Goal: Information Seeking & Learning: Learn about a topic

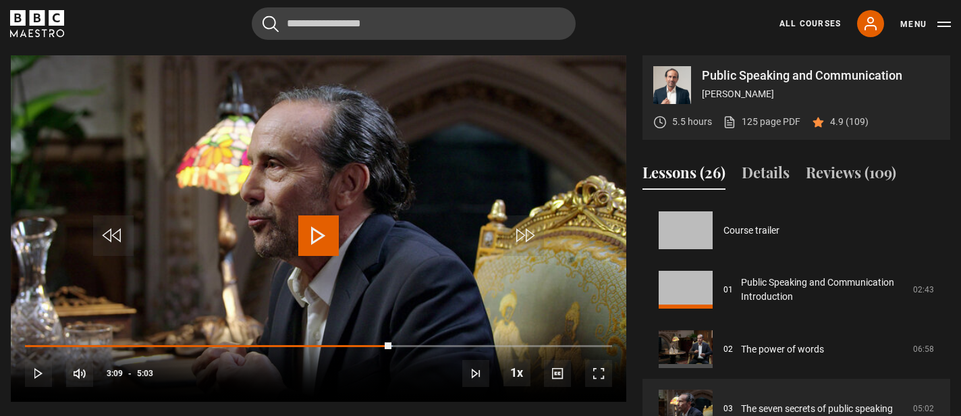
scroll to position [119, 0]
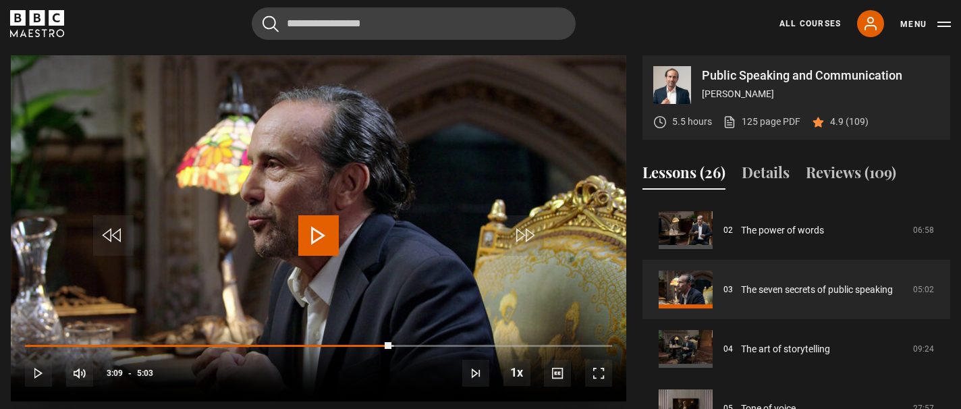
click at [324, 250] on span "Video Player" at bounding box center [318, 235] width 40 height 40
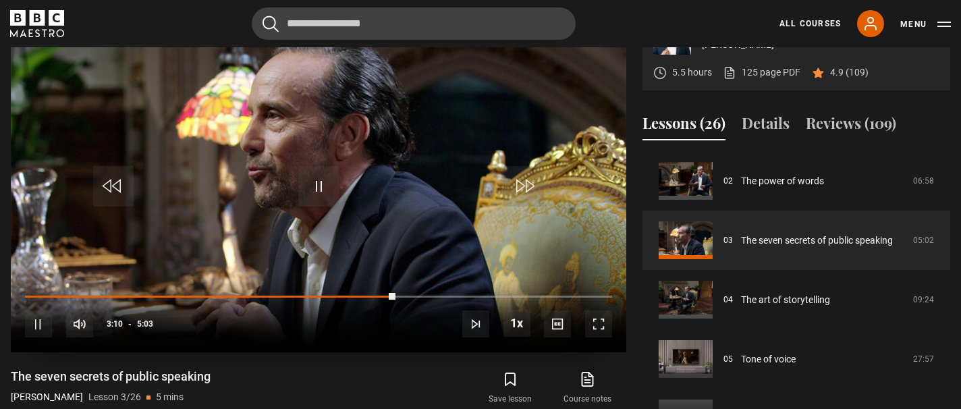
scroll to position [626, 0]
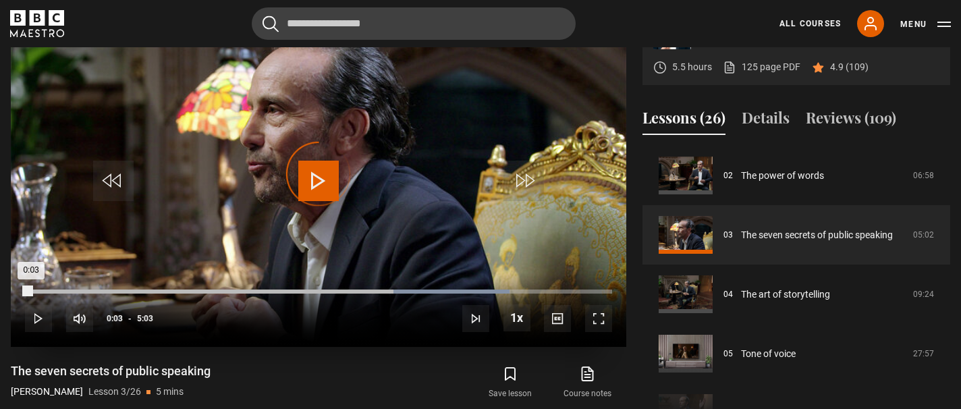
click at [31, 289] on div "Loaded : 82.46% 0:03 0:03" at bounding box center [318, 291] width 587 height 4
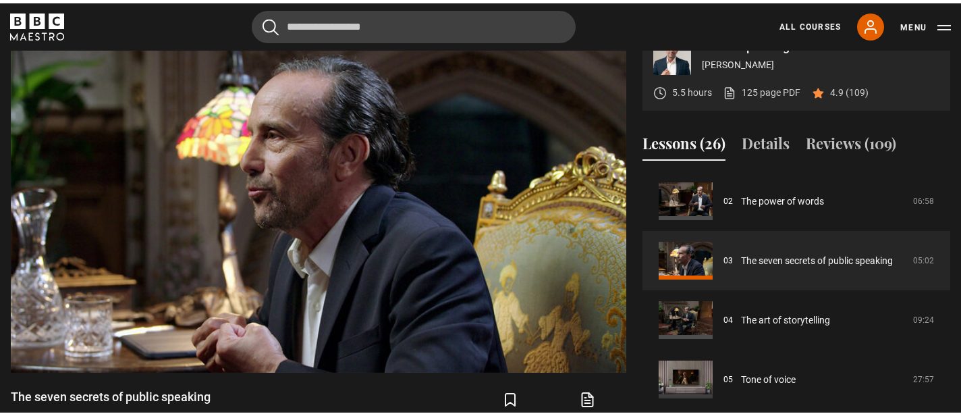
scroll to position [609, 0]
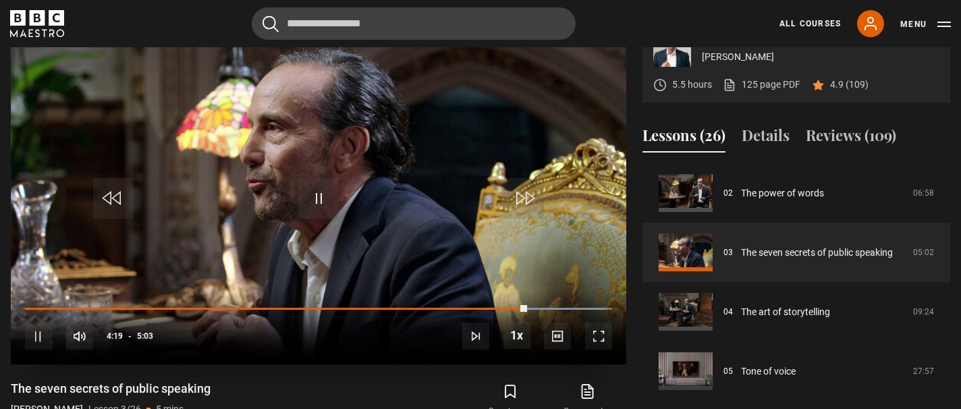
click at [336, 235] on video "Video Player" at bounding box center [318, 191] width 615 height 346
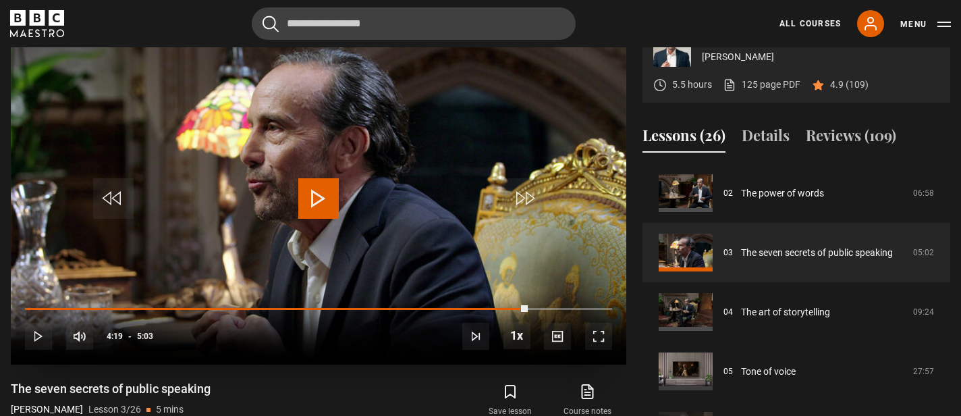
click at [327, 190] on span "Video Player" at bounding box center [318, 198] width 40 height 40
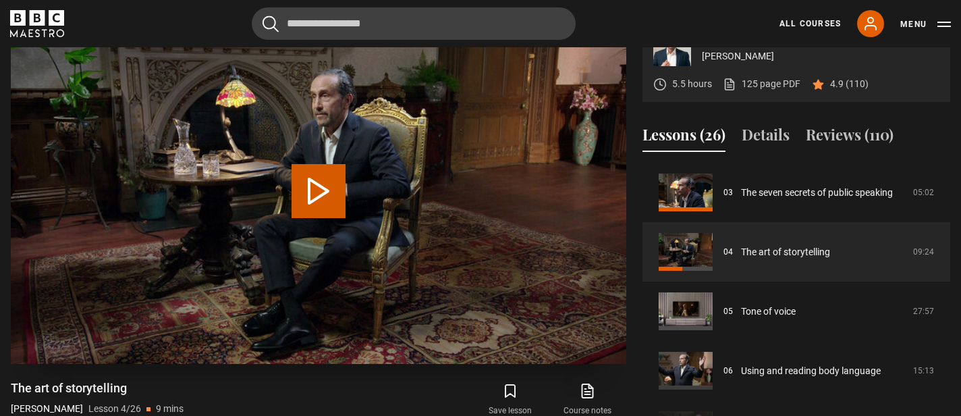
scroll to position [616, 0]
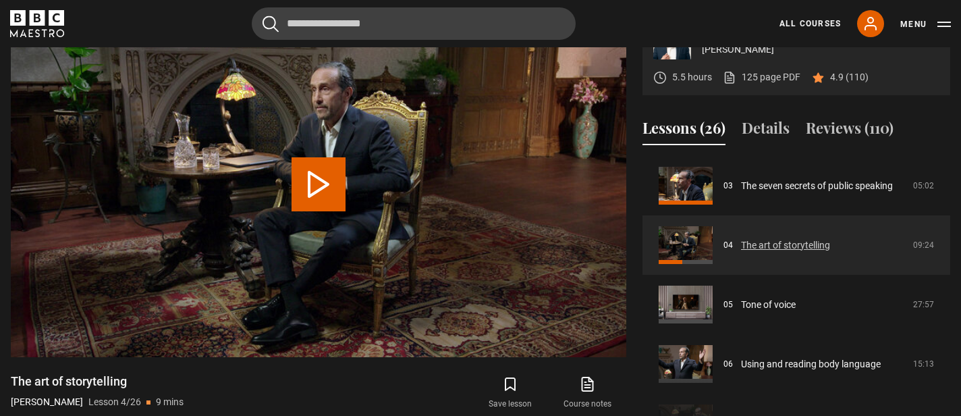
click at [741, 241] on link "The art of storytelling" at bounding box center [785, 245] width 89 height 14
click at [741, 238] on link "The art of storytelling" at bounding box center [785, 245] width 89 height 14
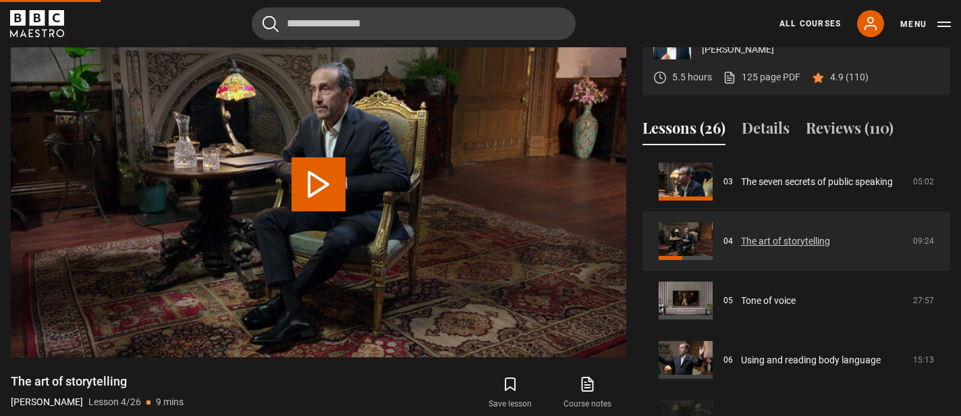
scroll to position [184, 0]
click at [741, 238] on link "The art of storytelling" at bounding box center [785, 240] width 89 height 14
click at [741, 235] on link "The art of storytelling" at bounding box center [785, 240] width 89 height 14
click at [774, 233] on link "The art of storytelling" at bounding box center [785, 240] width 89 height 14
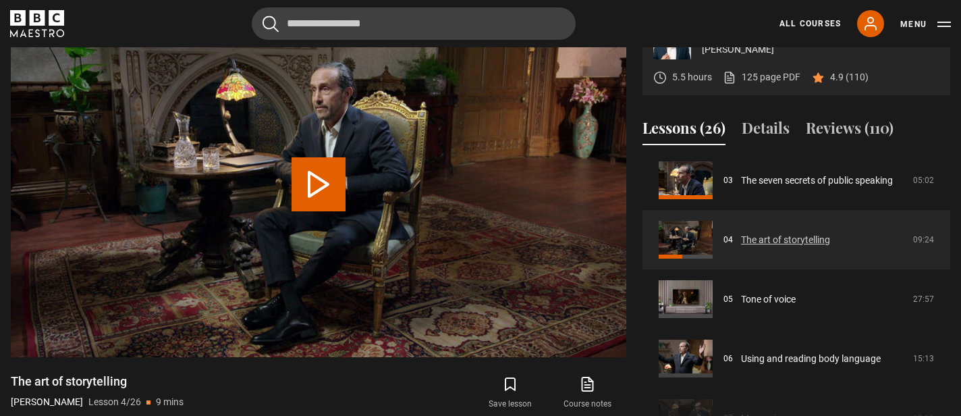
click at [774, 233] on link "The art of storytelling" at bounding box center [785, 240] width 89 height 14
click at [327, 182] on button "Play Lesson The art of storytelling" at bounding box center [318, 184] width 54 height 54
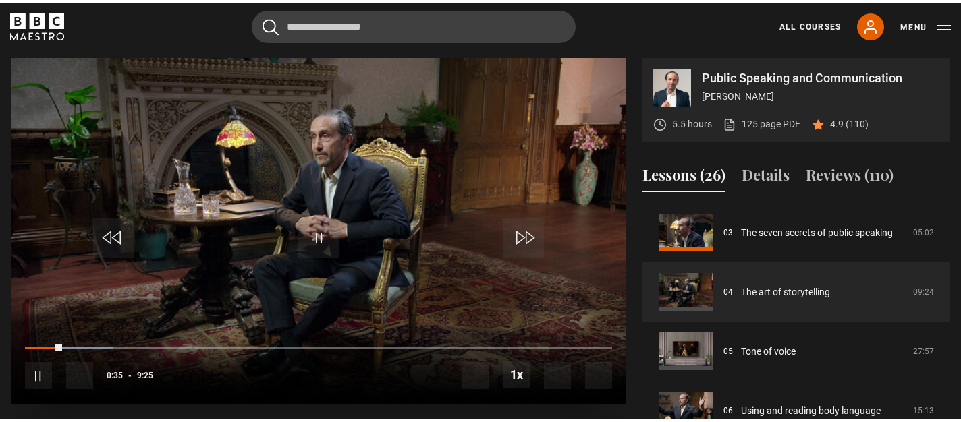
scroll to position [560, 0]
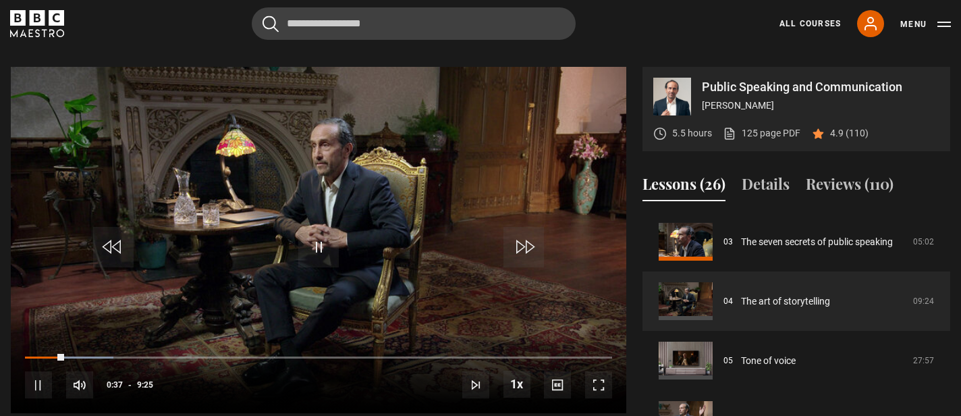
click at [594, 387] on span "Video Player" at bounding box center [598, 384] width 27 height 27
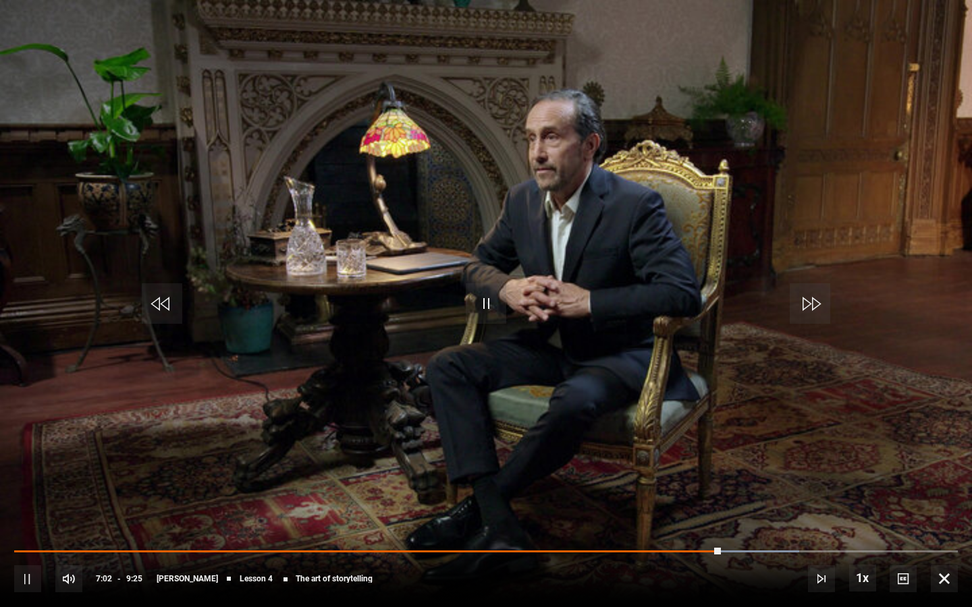
click at [657, 358] on video "Video Player" at bounding box center [486, 303] width 972 height 607
click at [657, 357] on video "Video Player" at bounding box center [486, 303] width 972 height 607
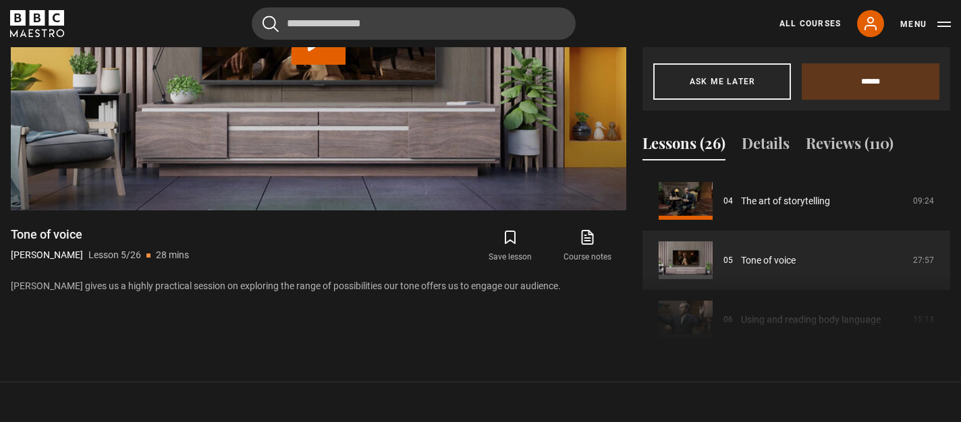
scroll to position [725, 1]
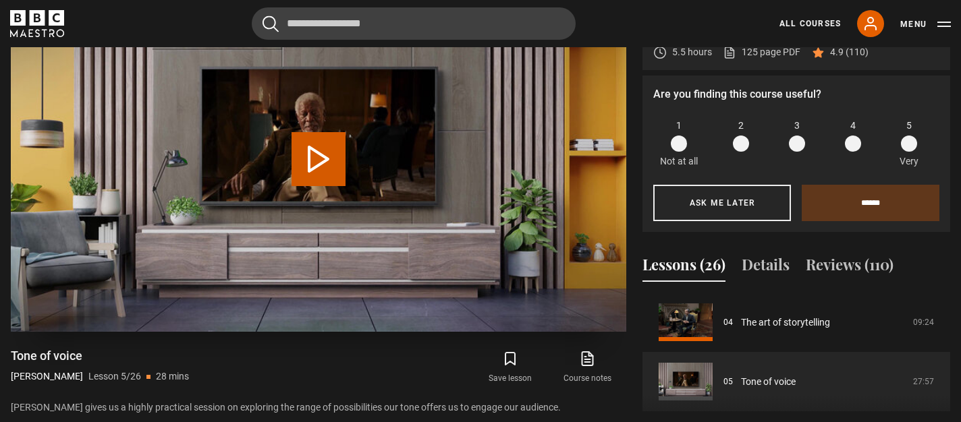
click at [300, 169] on button "Play Lesson Tone of voice" at bounding box center [318, 159] width 54 height 54
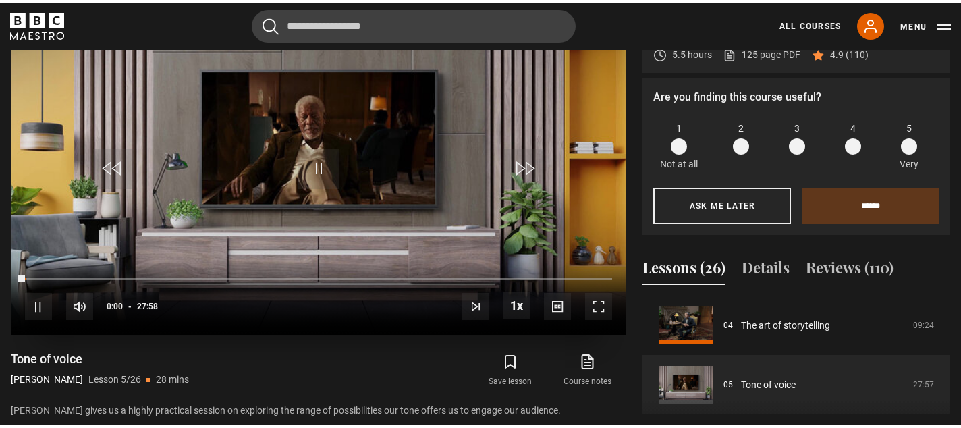
scroll to position [625, 0]
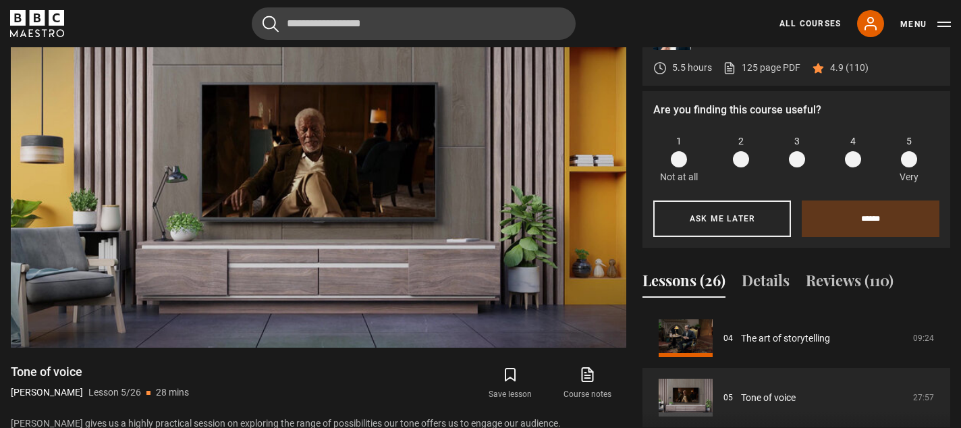
click at [905, 156] on span at bounding box center [909, 159] width 16 height 16
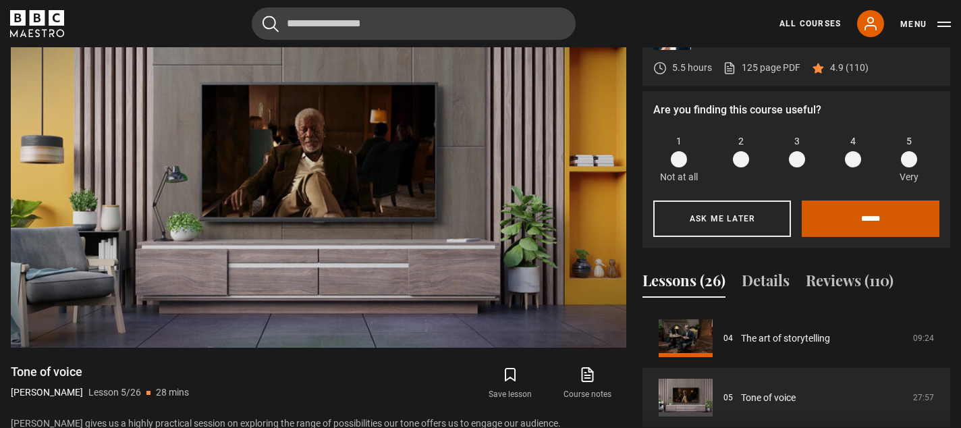
click at [864, 215] on input "******" at bounding box center [871, 218] width 138 height 36
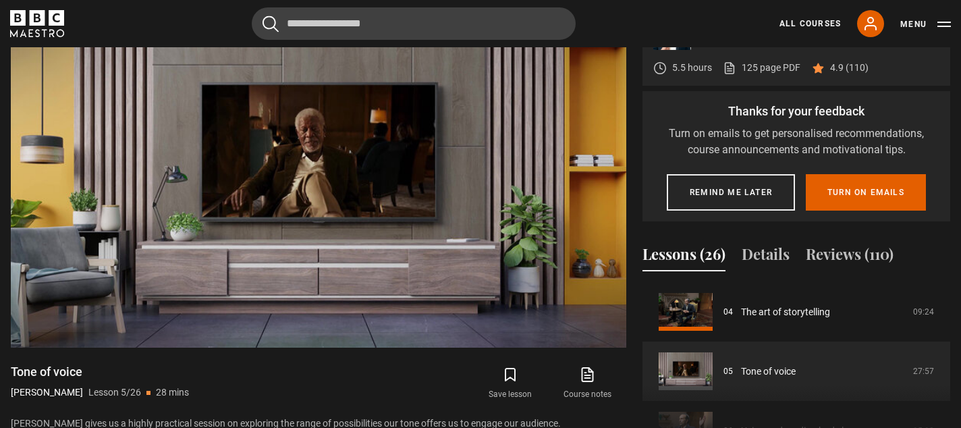
scroll to position [614, 0]
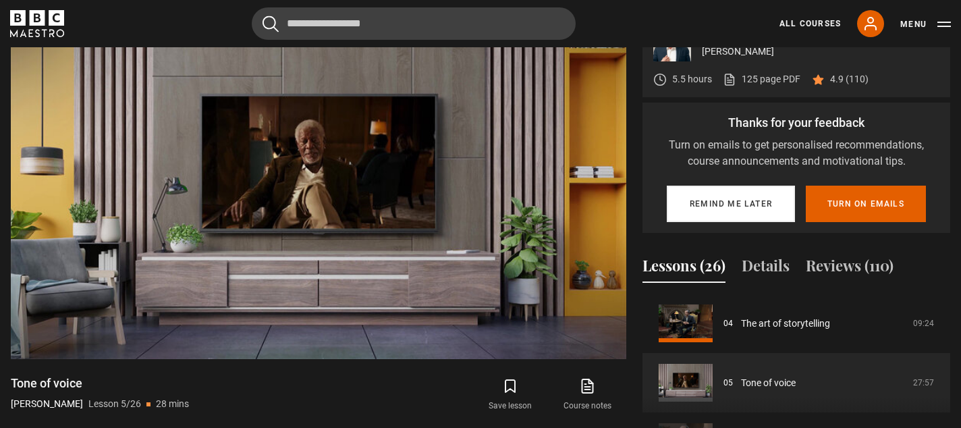
click at [736, 207] on button "Remind me later" at bounding box center [731, 204] width 128 height 36
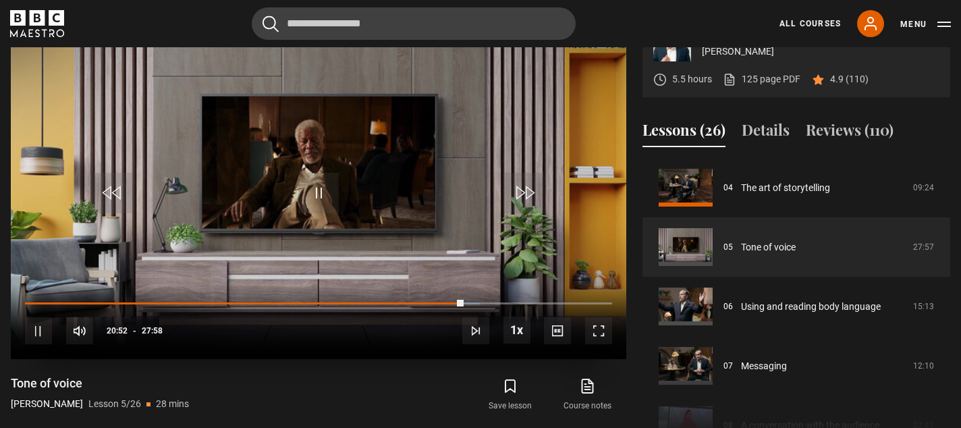
click at [324, 191] on span "Video Player" at bounding box center [318, 193] width 40 height 40
click at [308, 184] on span "Video Player" at bounding box center [318, 193] width 40 height 40
